Goal: Task Accomplishment & Management: Use online tool/utility

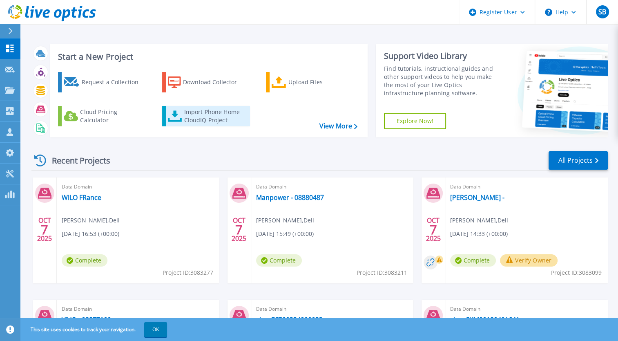
click at [194, 110] on div "Import Phone Home CloudIQ Project" at bounding box center [216, 116] width 64 height 16
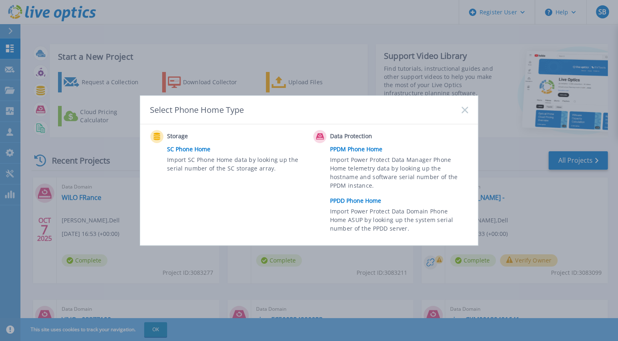
click at [382, 201] on link "PPDD Phone Home" at bounding box center [401, 200] width 142 height 12
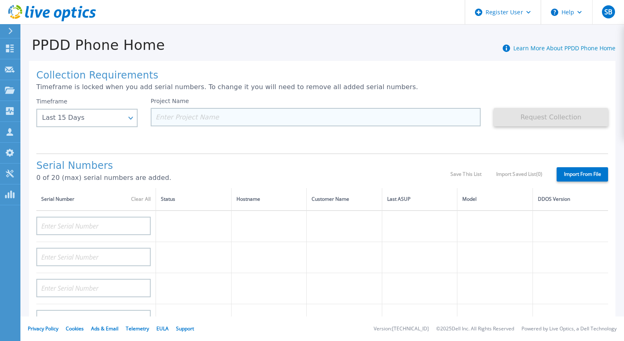
click at [273, 114] on input at bounding box center [316, 117] width 330 height 18
paste input "BENDIGO AND ADELAIDE BANK LTD"
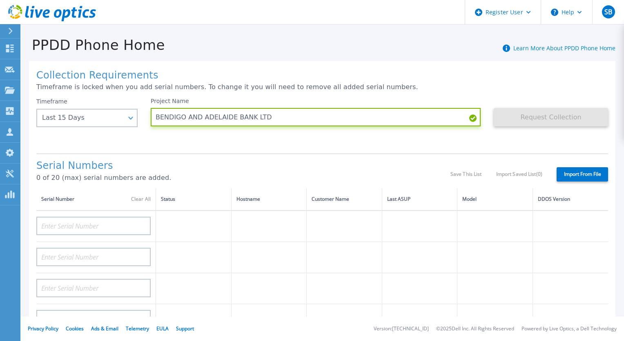
type input "BENDIGO AND ADELAIDE BANK LTD"
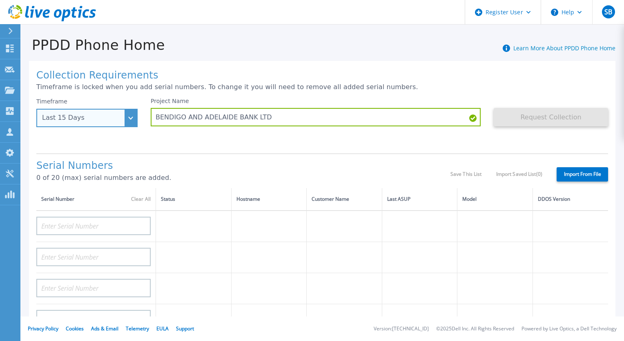
click at [129, 124] on div "Last 15 Days" at bounding box center [86, 118] width 101 height 18
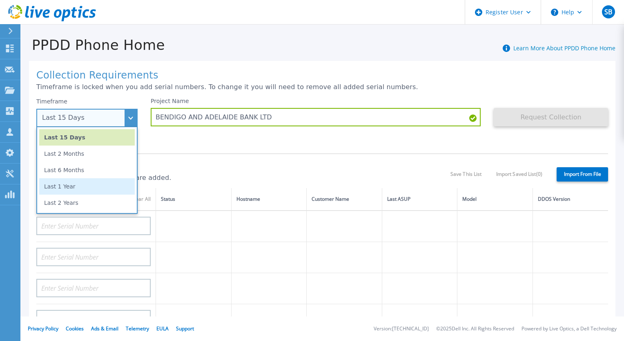
click at [82, 188] on li "Last 1 Year" at bounding box center [87, 186] width 96 height 16
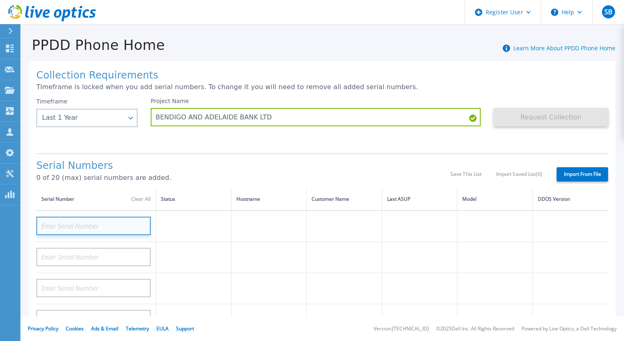
click at [85, 231] on input at bounding box center [93, 226] width 114 height 18
paste input "DE411225184913"
type input "DE411225184913"
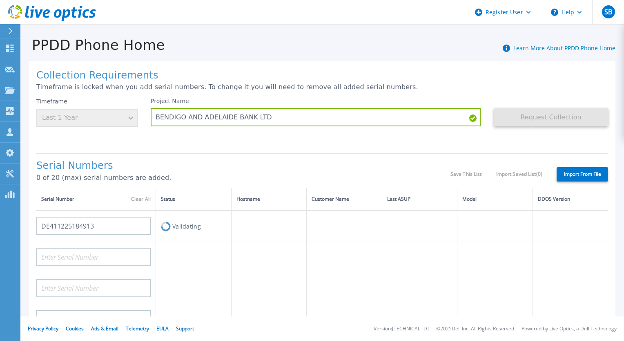
click at [265, 163] on h1 "Serial Numbers" at bounding box center [243, 165] width 414 height 11
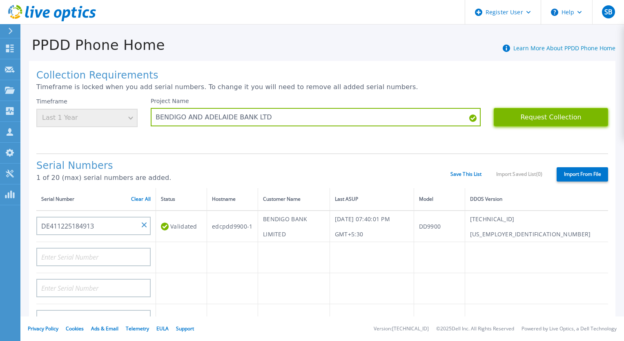
click at [563, 109] on button "Request Collection" at bounding box center [551, 117] width 114 height 18
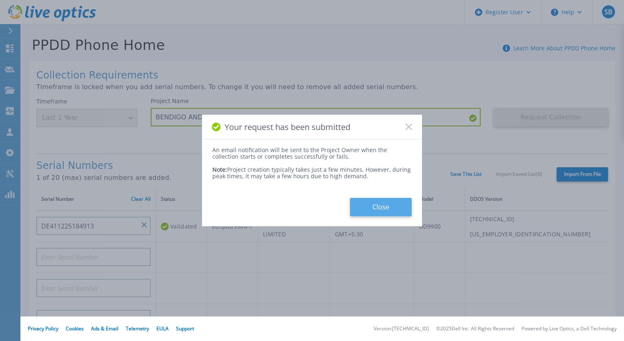
click at [383, 203] on button "Close" at bounding box center [381, 207] width 62 height 18
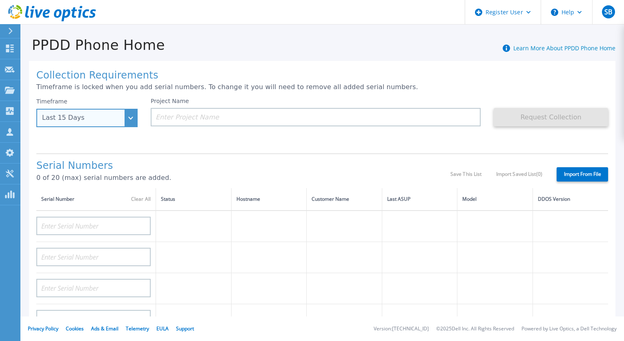
click at [128, 116] on div "Last 15 Days" at bounding box center [86, 118] width 101 height 18
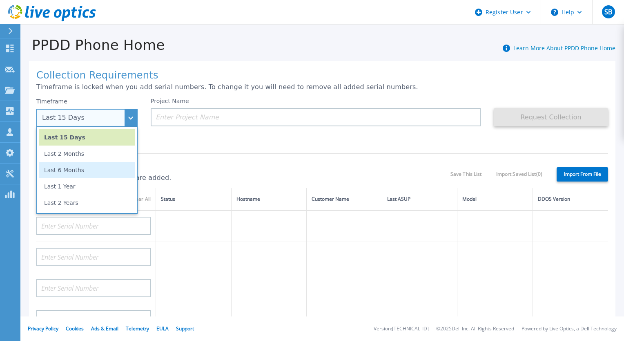
click at [98, 168] on li "Last 6 Months" at bounding box center [87, 170] width 96 height 16
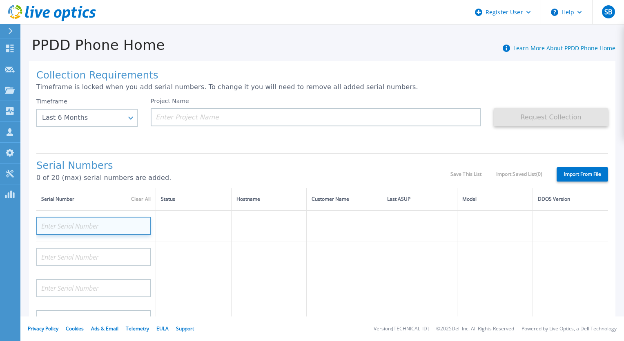
click at [87, 225] on input at bounding box center [93, 226] width 114 height 18
paste input "GWXCMS3"
type input "GWXCMS3"
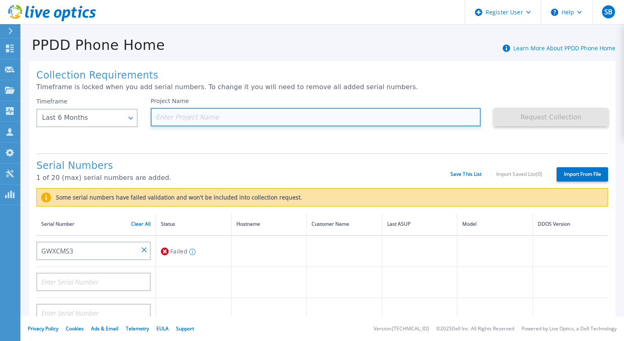
click at [240, 117] on input at bounding box center [316, 117] width 330 height 18
paste input "KENTUCKY FRIED CHICKEN MANAGEM"
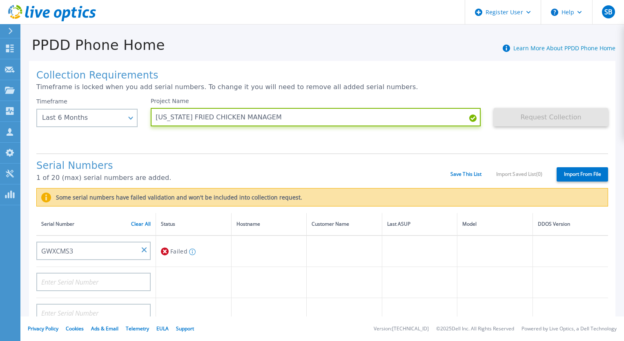
type input "KENTUCKY FRIED CHICKEN MANAGEM"
click at [297, 148] on div "Collection Requirements Timeframe is locked when you add serial numbers. To cha…" at bounding box center [322, 304] width 587 height 487
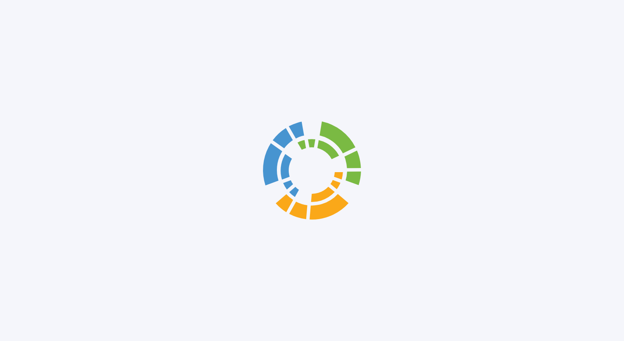
click at [8, 28] on div at bounding box center [312, 170] width 624 height 341
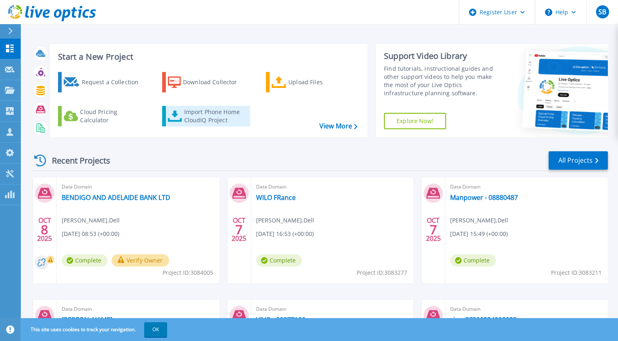
click at [219, 112] on div "Import Phone Home CloudIQ Project" at bounding box center [216, 116] width 64 height 16
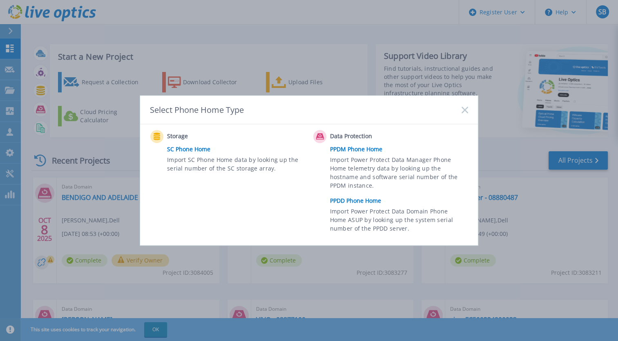
click at [365, 148] on link "PPDM Phone Home" at bounding box center [401, 149] width 142 height 12
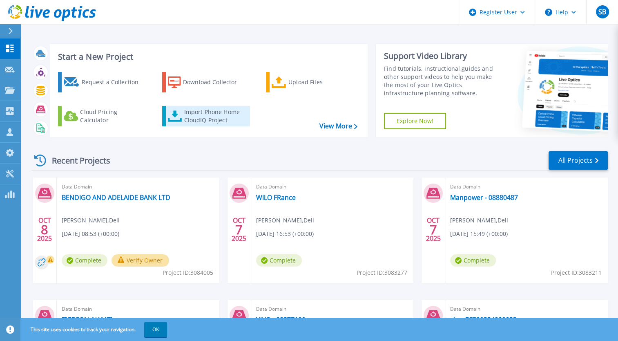
click at [231, 119] on div "Import Phone Home CloudIQ Project" at bounding box center [216, 116] width 64 height 16
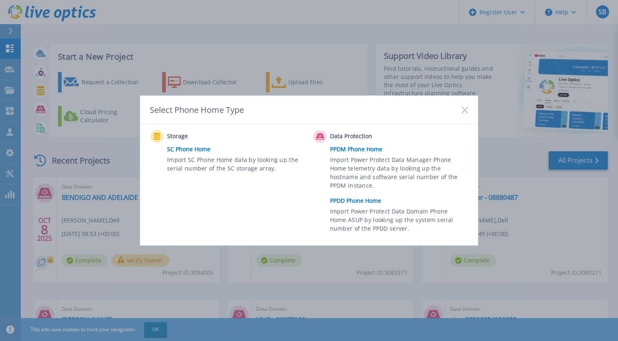
click at [369, 203] on link "PPDD Phone Home" at bounding box center [401, 200] width 142 height 12
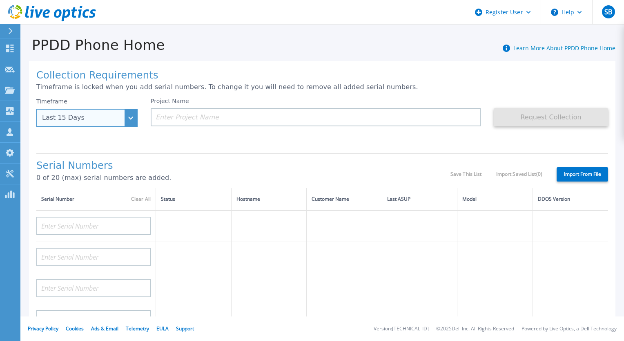
click at [116, 126] on div "Last 15 Days" at bounding box center [86, 118] width 101 height 18
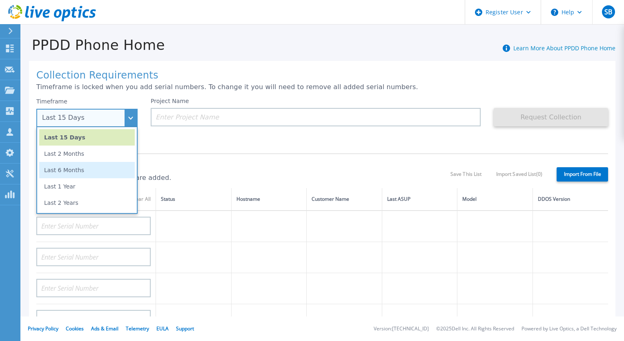
click at [90, 169] on li "Last 6 Months" at bounding box center [87, 170] width 96 height 16
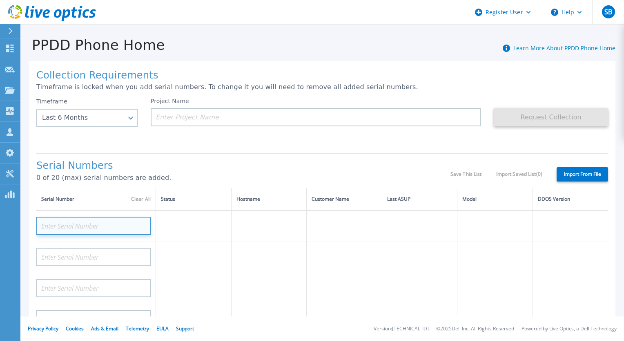
click at [81, 227] on input at bounding box center [93, 226] width 114 height 18
paste input "FWXCMS3"
type input "FWXCMS3"
